Goal: Use online tool/utility: Utilize a website feature to perform a specific function

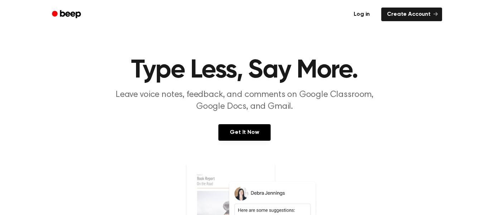
click at [369, 19] on link "Log in" at bounding box center [362, 14] width 30 height 16
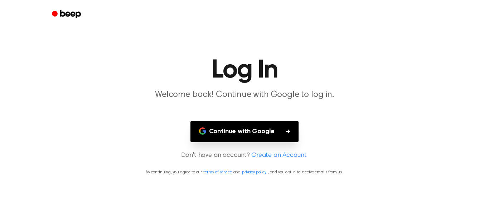
click at [228, 133] on button "Continue with Google" at bounding box center [245, 131] width 109 height 21
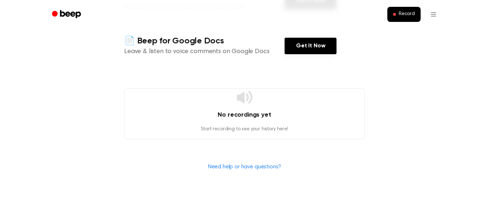
scroll to position [178, 0]
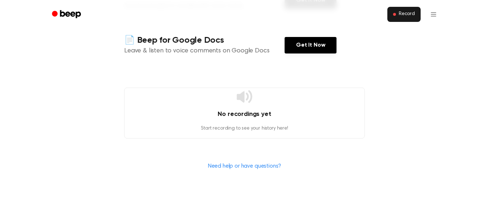
click at [405, 12] on span "Record" at bounding box center [407, 14] width 16 height 6
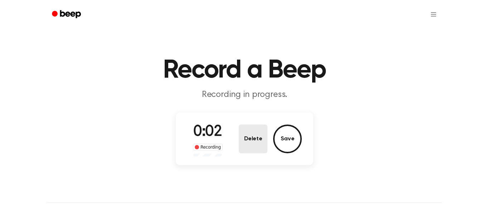
click at [257, 136] on button "Delete" at bounding box center [253, 138] width 29 height 29
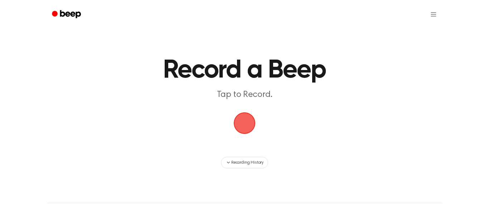
click at [248, 120] on span "button" at bounding box center [244, 123] width 27 height 27
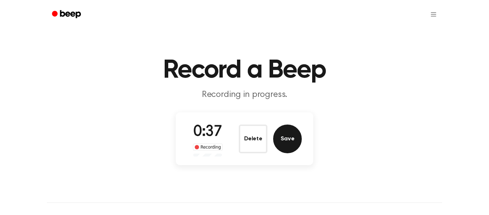
click at [293, 145] on button "Save" at bounding box center [287, 138] width 29 height 29
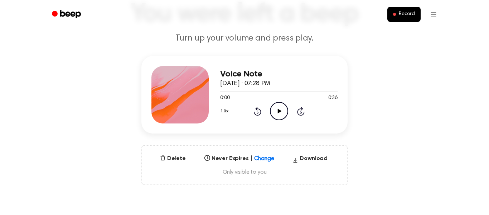
scroll to position [64, 0]
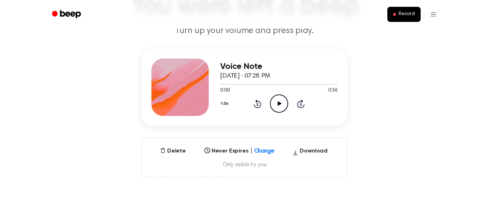
click at [280, 102] on icon at bounding box center [280, 103] width 4 height 5
click at [278, 100] on icon "Pause Audio" at bounding box center [279, 103] width 18 height 18
